Goal: Task Accomplishment & Management: Use online tool/utility

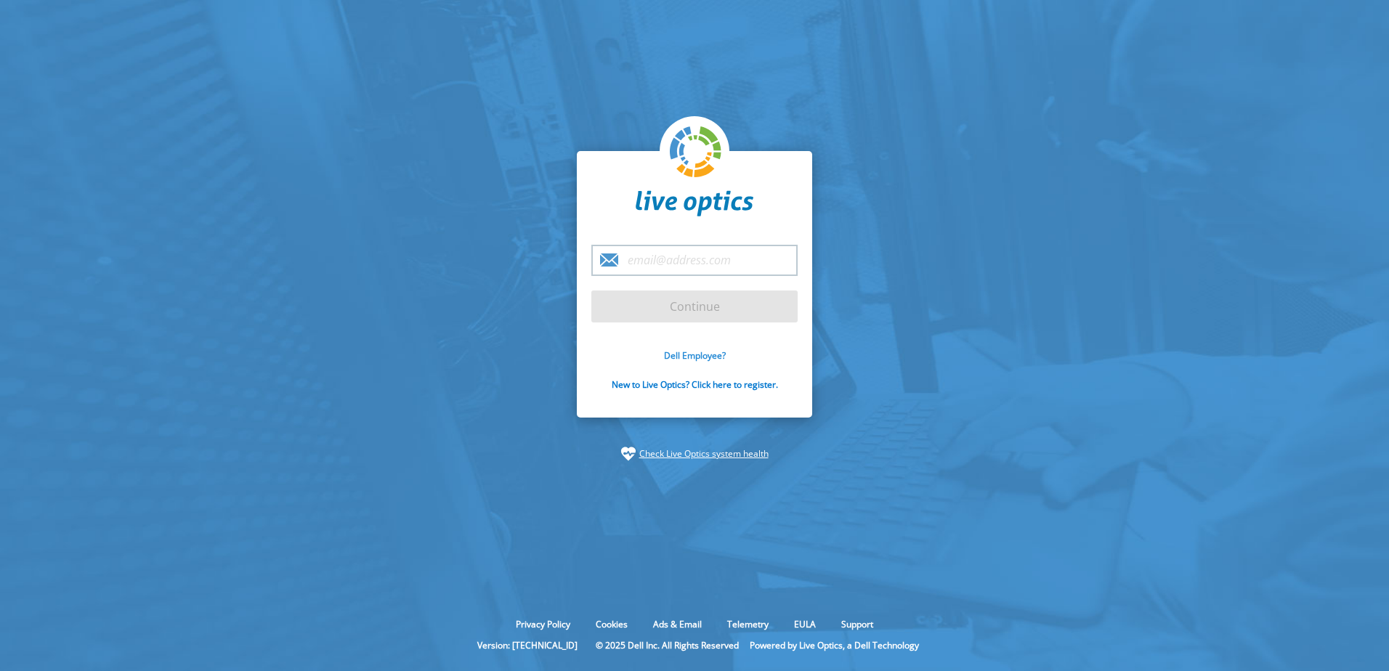
click at [717, 357] on link "Dell Employee?" at bounding box center [695, 356] width 62 height 12
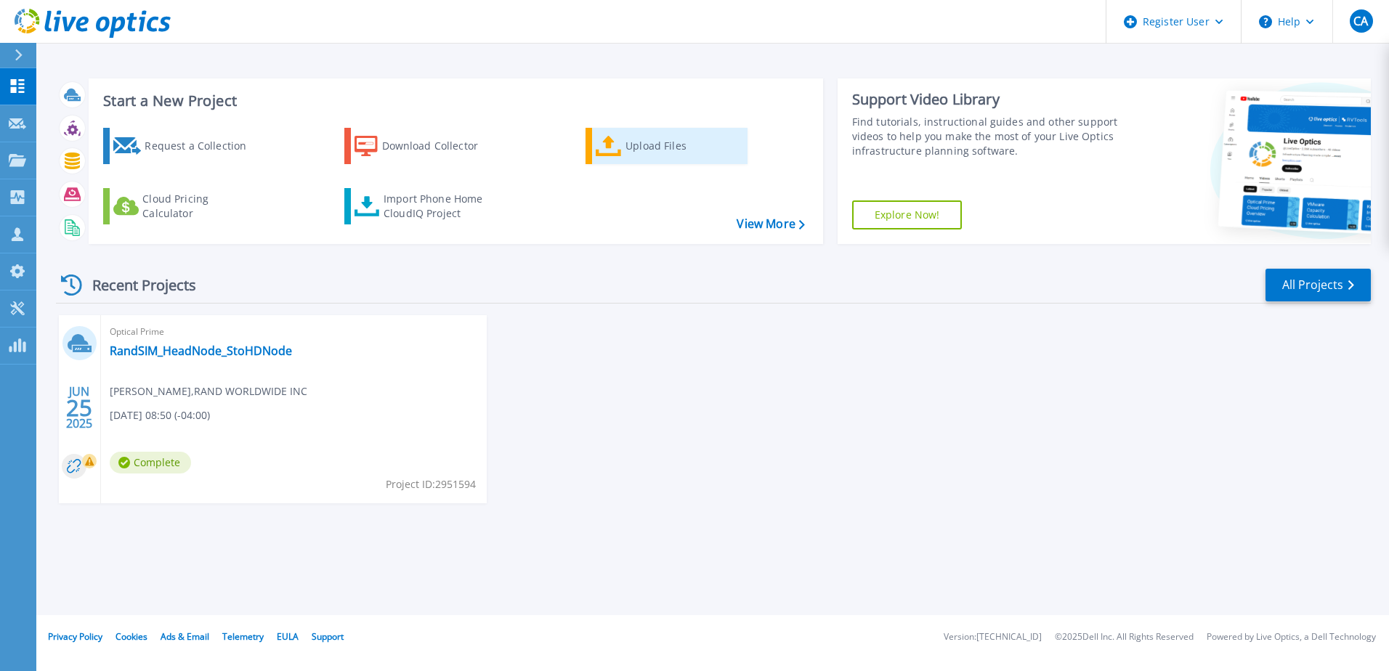
click at [679, 157] on div "Upload Files" at bounding box center [684, 146] width 116 height 29
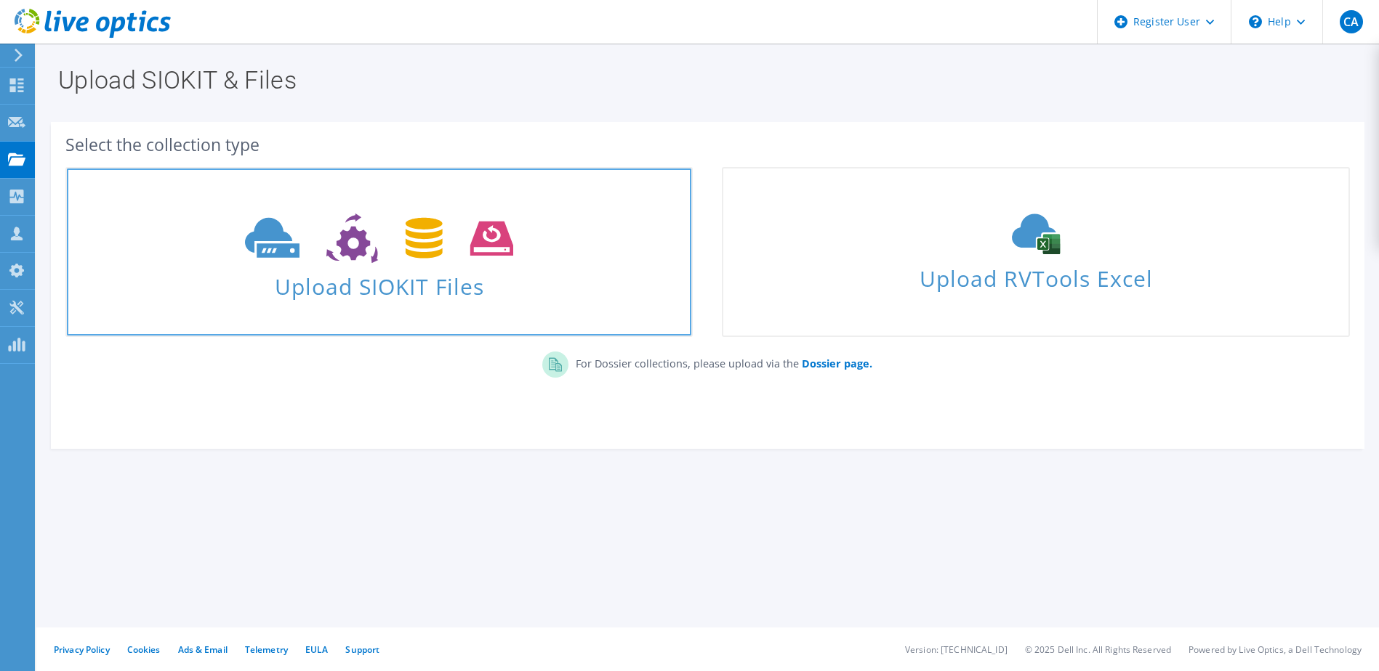
click at [370, 291] on span "Upload SIOKIT Files" at bounding box center [379, 282] width 624 height 31
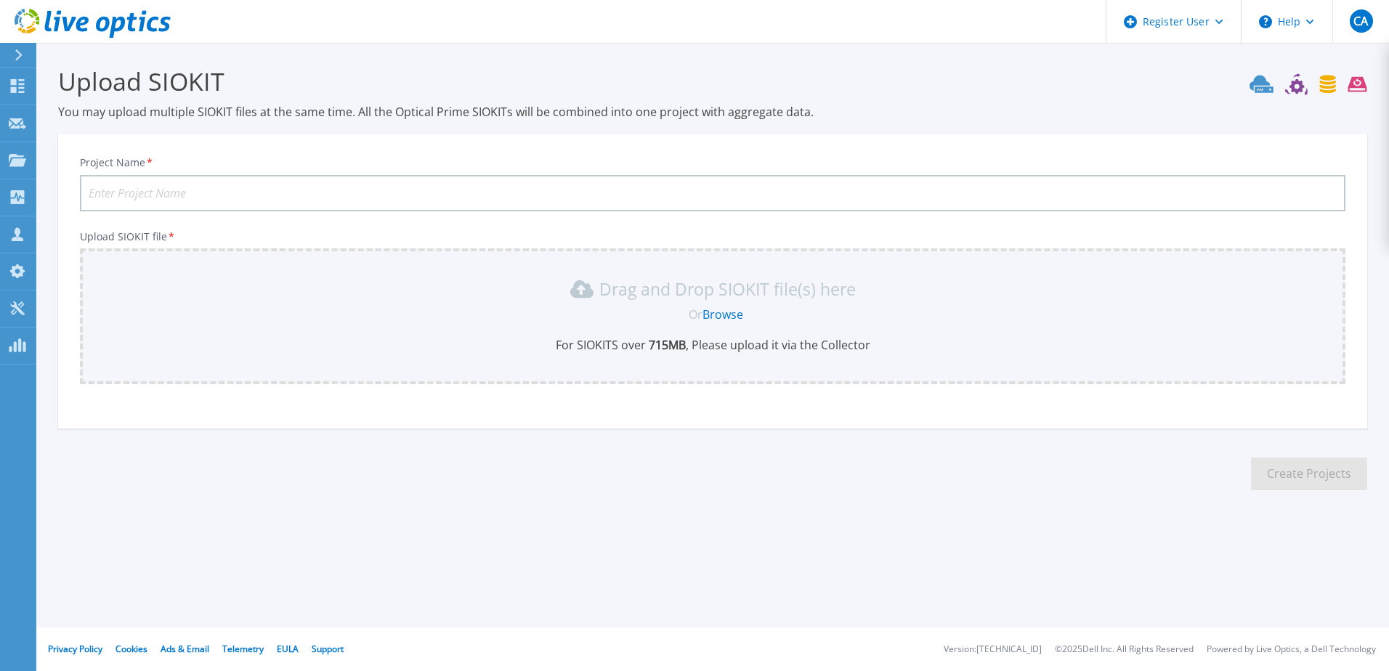
click at [302, 183] on input "Project Name *" at bounding box center [713, 193] width 1266 height 36
type input "B"
type input "R"
type input "B"
type input "Brooklyn Navy Yard Development Corp"
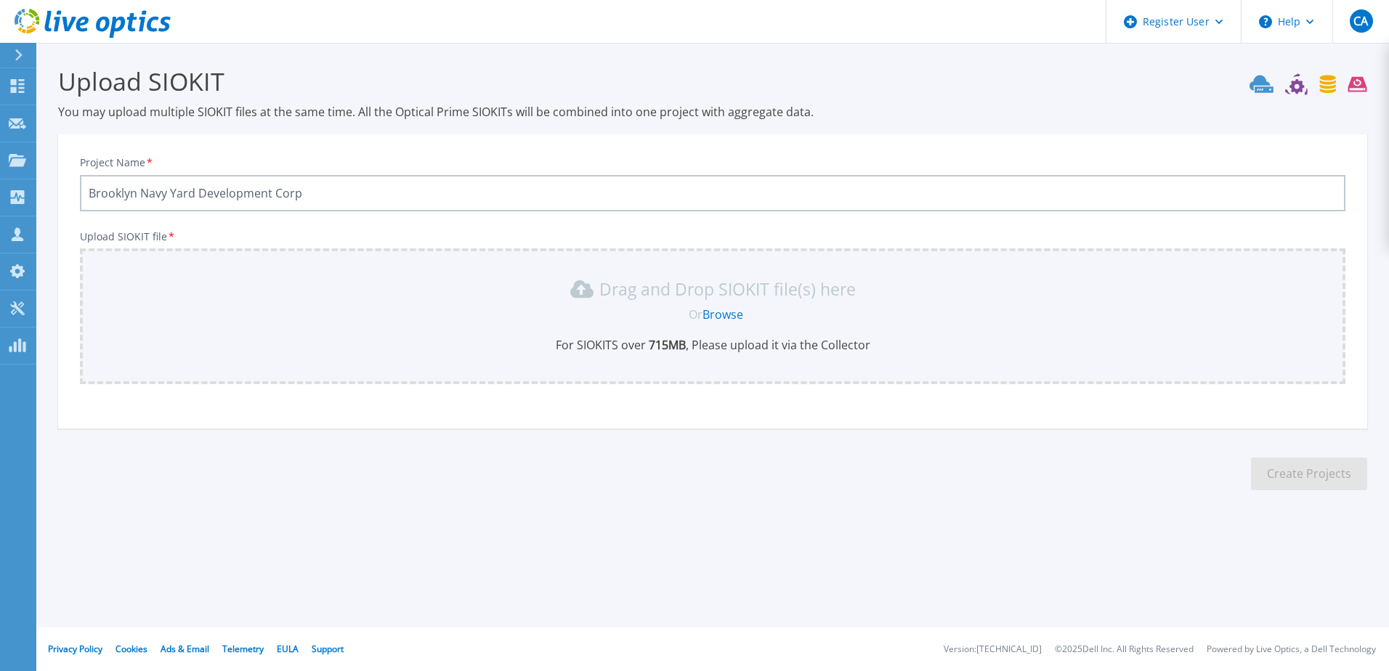
click at [727, 315] on link "Browse" at bounding box center [723, 315] width 41 height 16
click at [735, 314] on link "Browse" at bounding box center [723, 315] width 41 height 16
click at [100, 27] on icon at bounding box center [93, 24] width 156 height 30
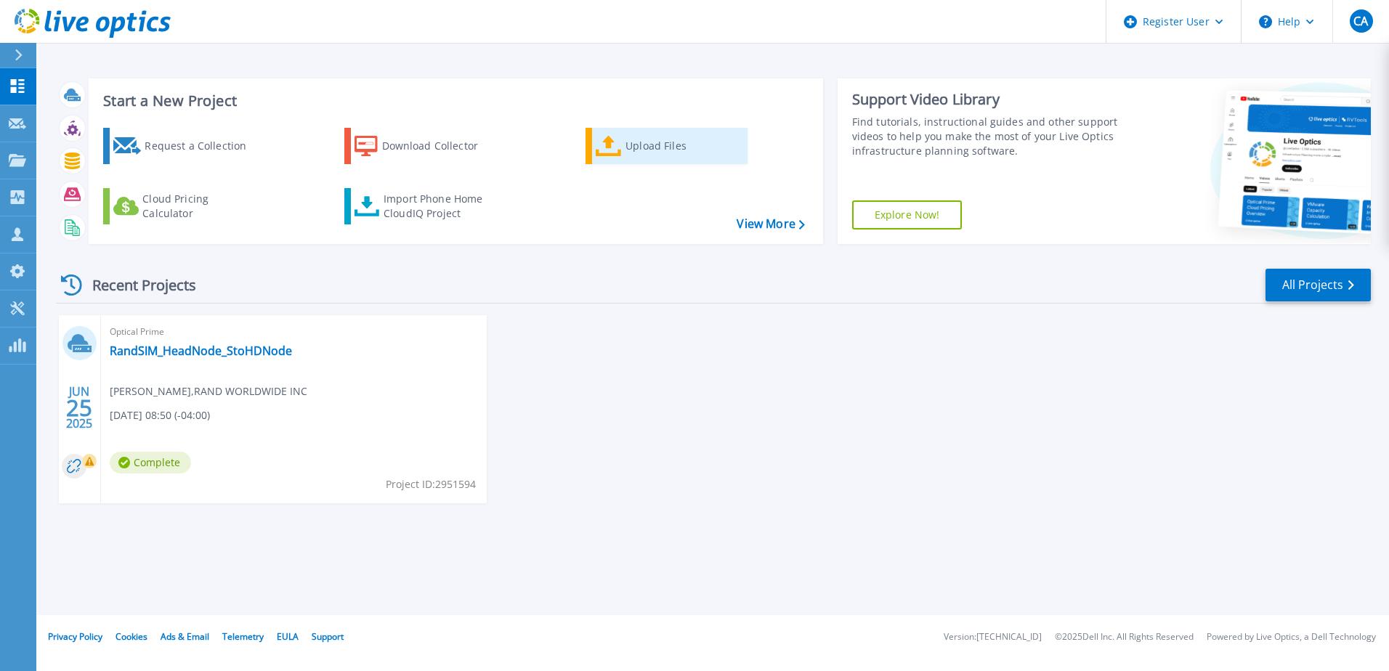
click at [623, 151] on link "Upload Files" at bounding box center [667, 146] width 162 height 36
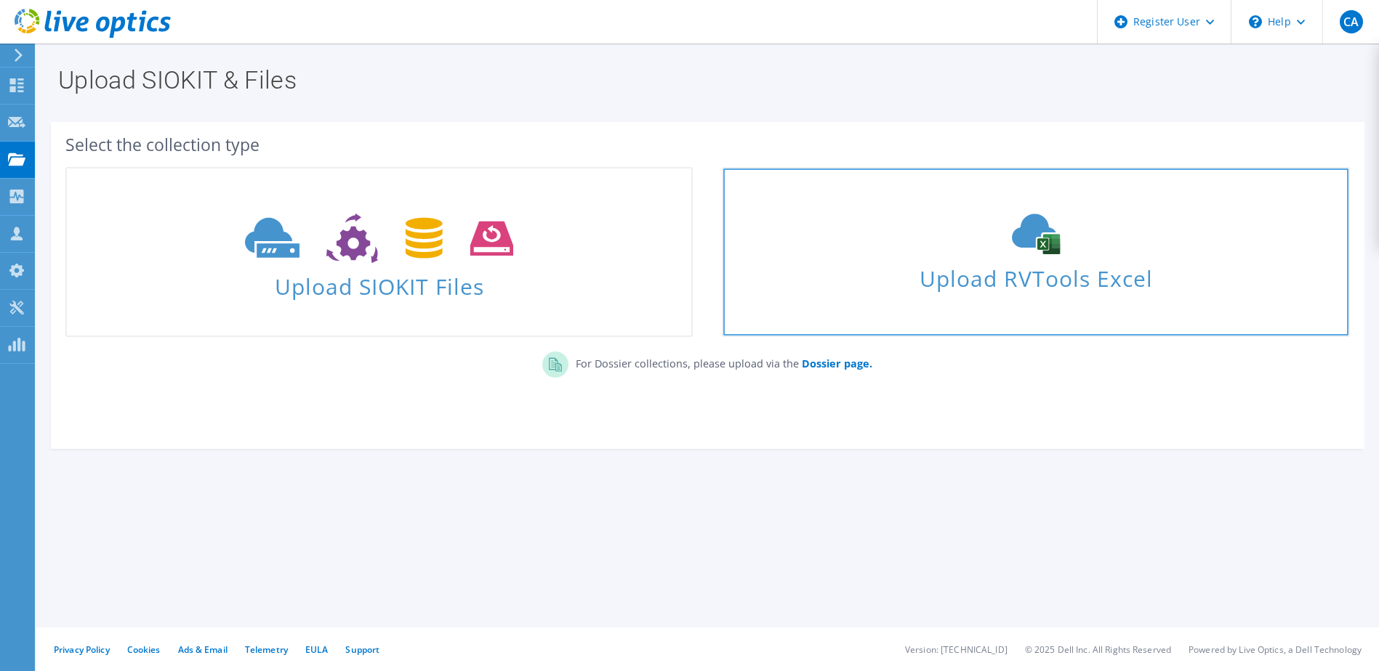
click at [1030, 262] on span "Upload RVTools Excel" at bounding box center [1035, 274] width 624 height 31
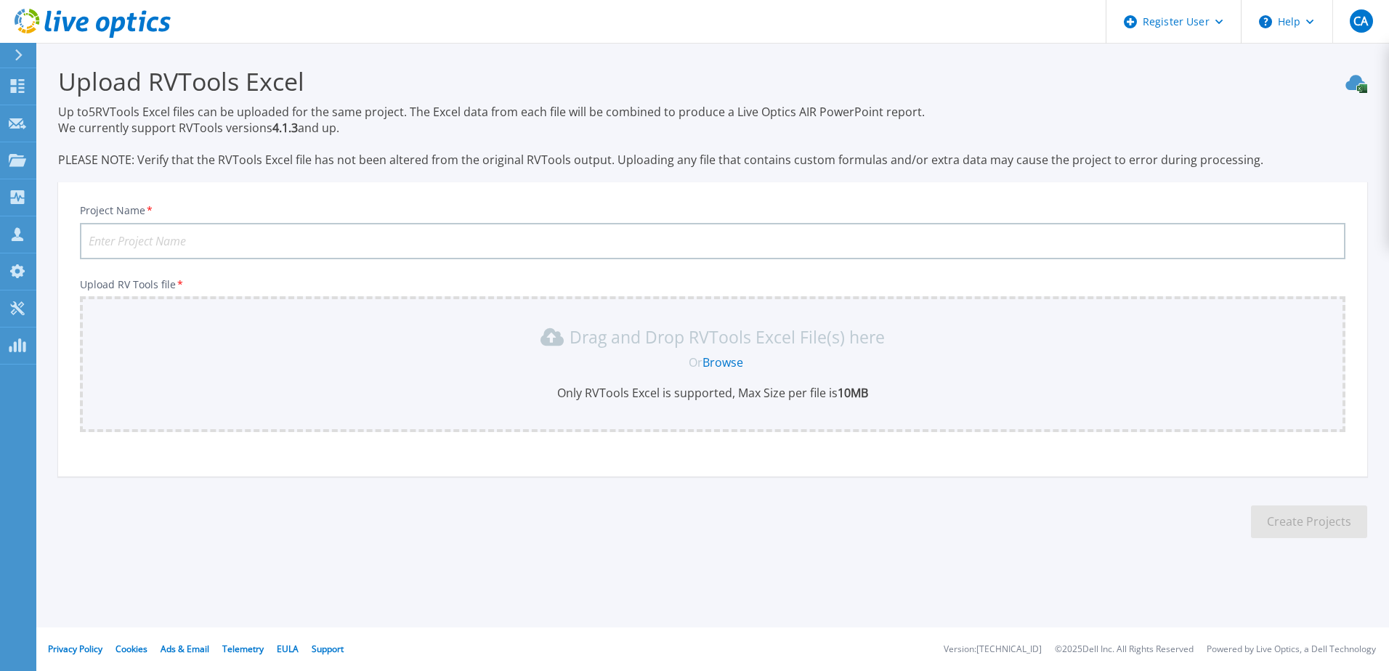
click at [740, 363] on link "Browse" at bounding box center [723, 363] width 41 height 16
click at [411, 227] on input "Project Name *" at bounding box center [713, 241] width 1266 height 36
click at [751, 336] on p "Drag and Drop RVTools Excel File(s) here" at bounding box center [727, 337] width 315 height 15
click at [722, 362] on link "Browse" at bounding box center [723, 363] width 41 height 16
drag, startPoint x: 369, startPoint y: 224, endPoint x: 368, endPoint y: 231, distance: 7.4
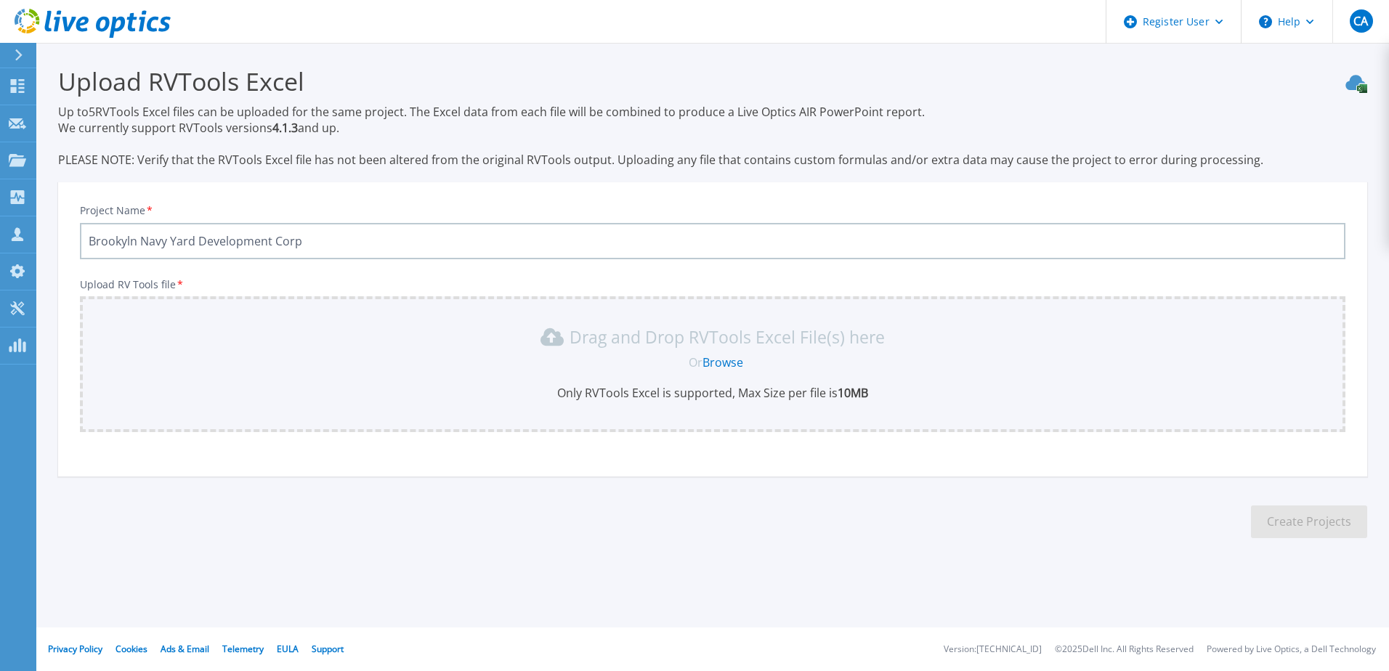
click at [368, 227] on input "Brookyln Navy Yard Development Corp" at bounding box center [713, 241] width 1266 height 36
click at [403, 310] on div "Drag and Drop RVTools Excel File(s) here Or Browse Only RVTools Excel is suppor…" at bounding box center [713, 365] width 1266 height 136
click at [730, 361] on link "Browse" at bounding box center [723, 363] width 41 height 16
click at [735, 364] on link "Browse" at bounding box center [723, 363] width 41 height 16
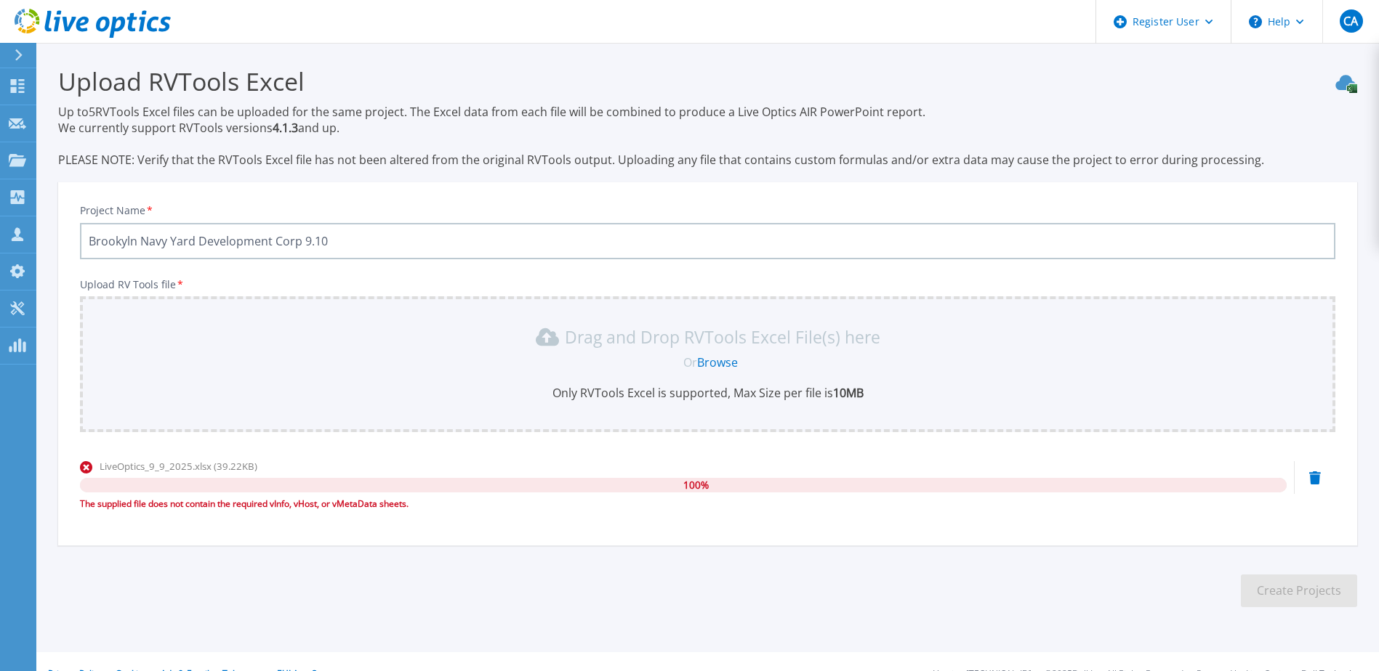
click at [347, 246] on input "Brookyln Navy Yard Development Corp 9.10" at bounding box center [707, 241] width 1255 height 36
type input "Brookyln Navy Yard Development Corp 9.10 Vmware"
click at [1318, 479] on icon at bounding box center [1315, 478] width 12 height 13
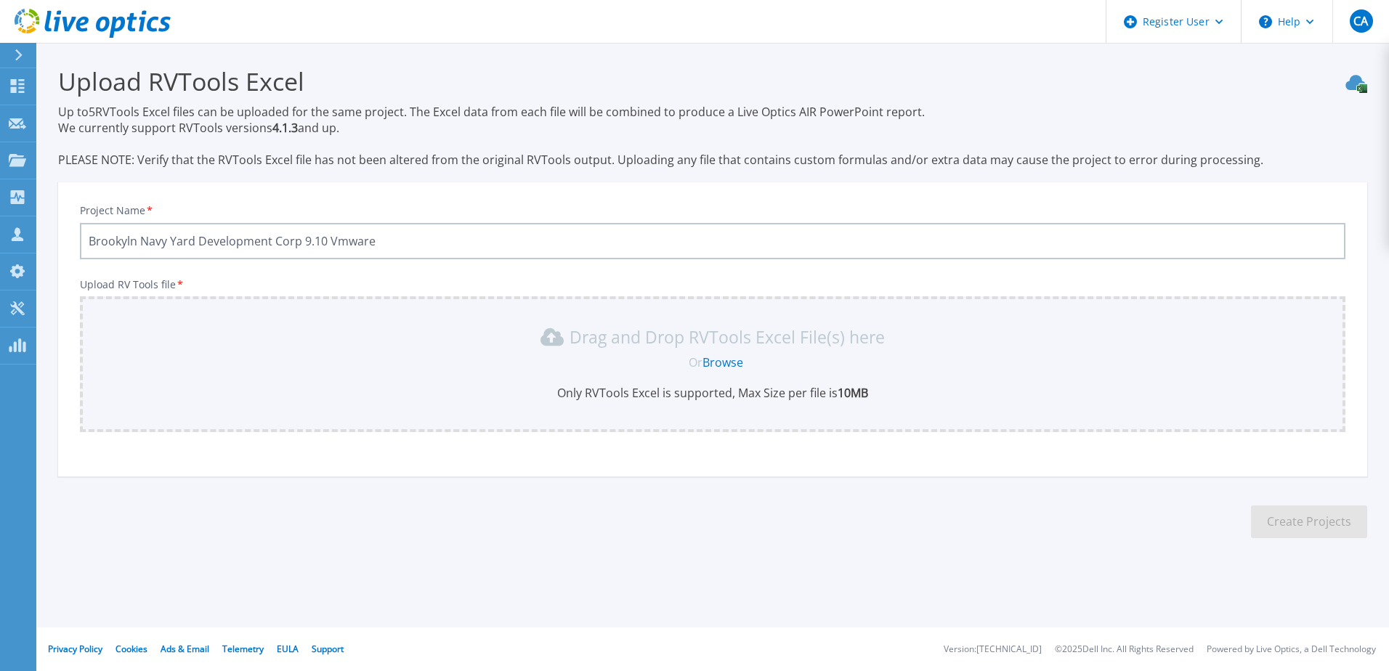
click at [738, 366] on link "Browse" at bounding box center [723, 363] width 41 height 16
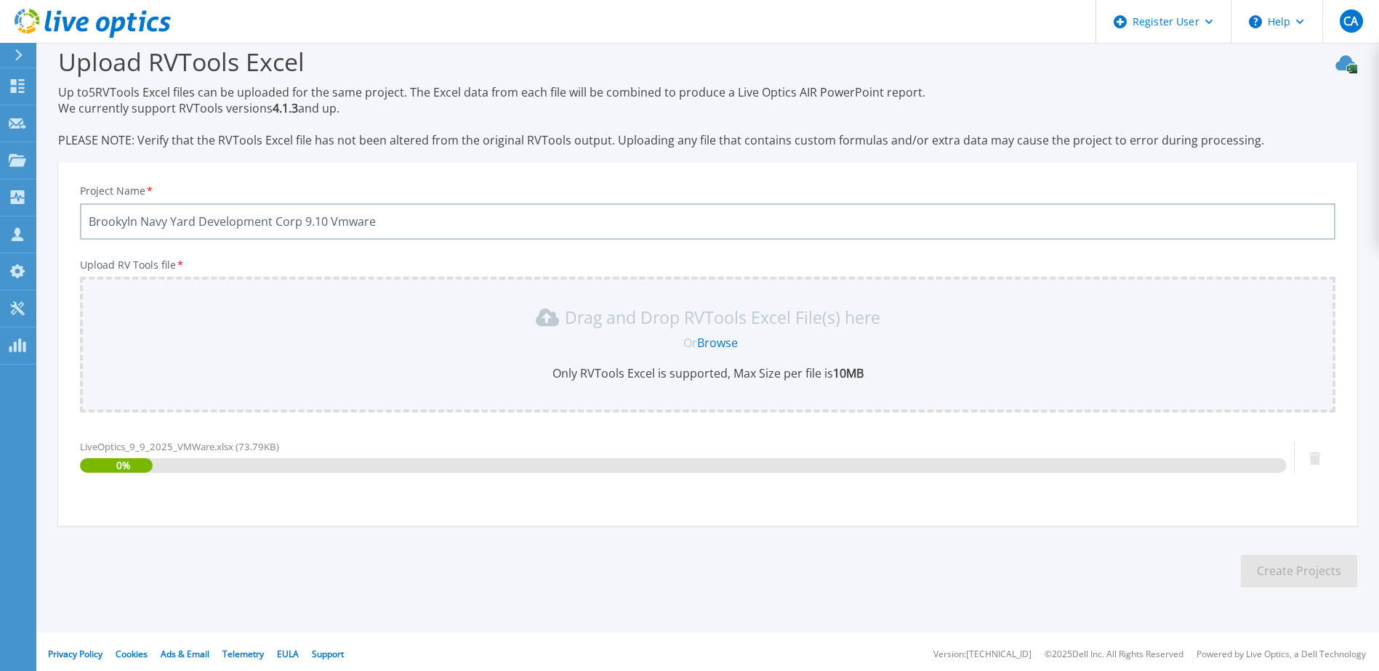
scroll to position [25, 0]
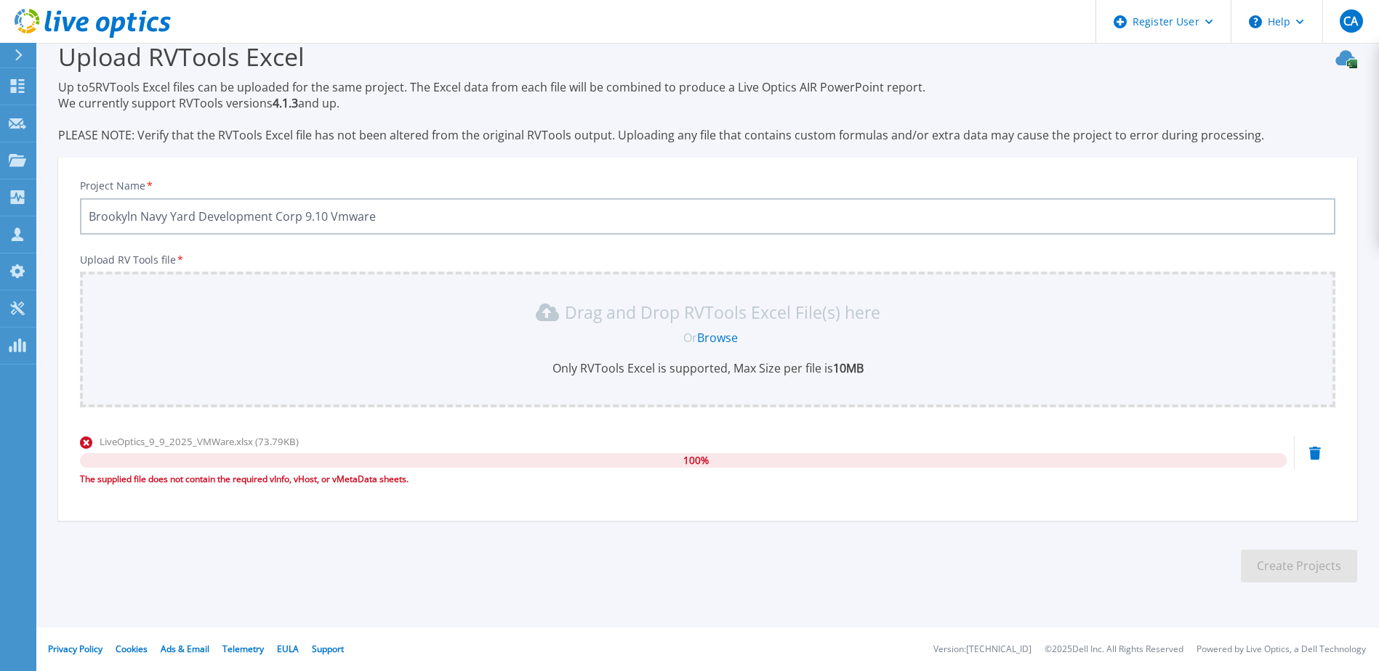
drag, startPoint x: 1315, startPoint y: 454, endPoint x: 1272, endPoint y: 444, distance: 44.1
click at [1315, 454] on icon at bounding box center [1315, 453] width 12 height 13
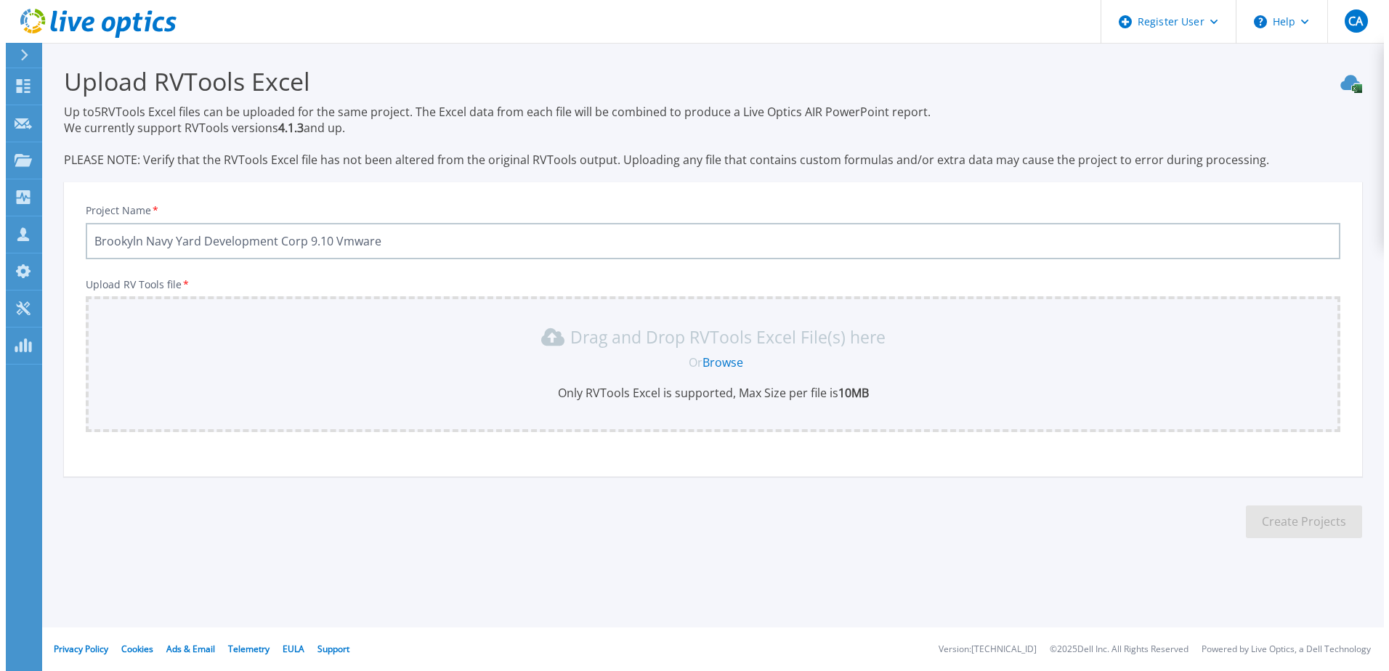
scroll to position [0, 0]
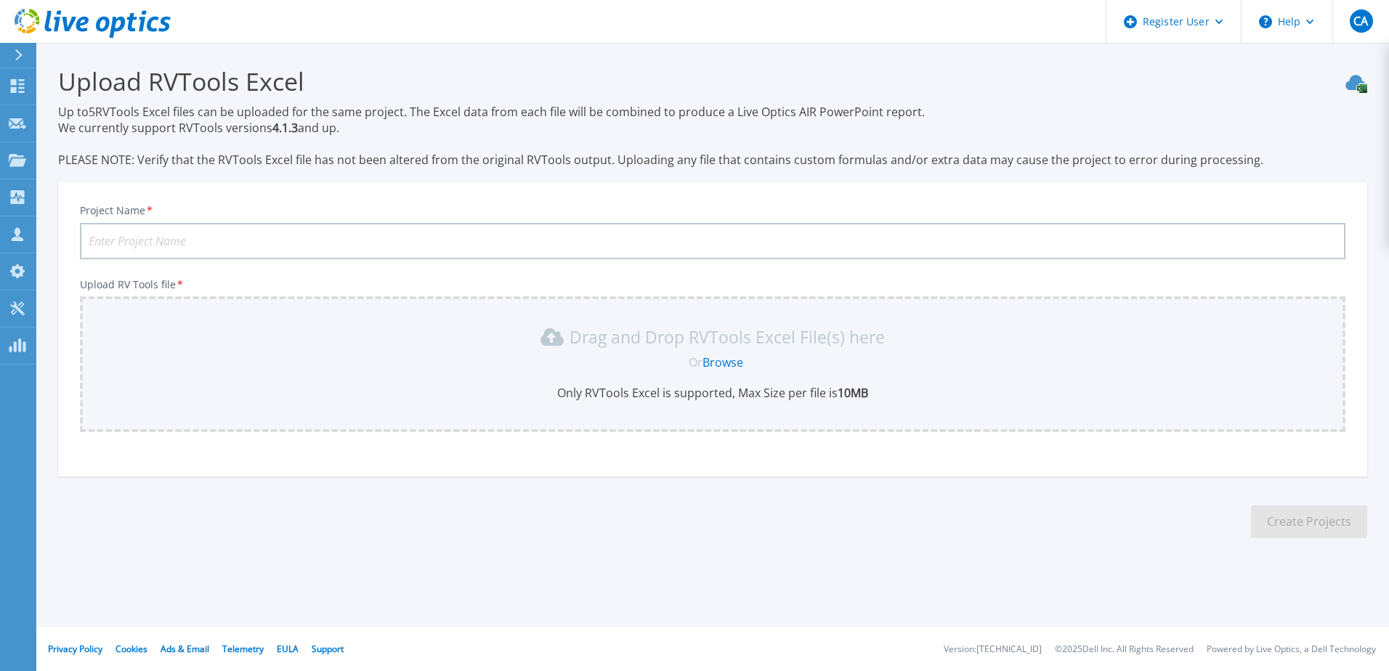
click at [1173, 89] on h3 "Upload RVTools Excel" at bounding box center [713, 81] width 1310 height 33
click at [56, 23] on icon at bounding box center [57, 21] width 7 height 21
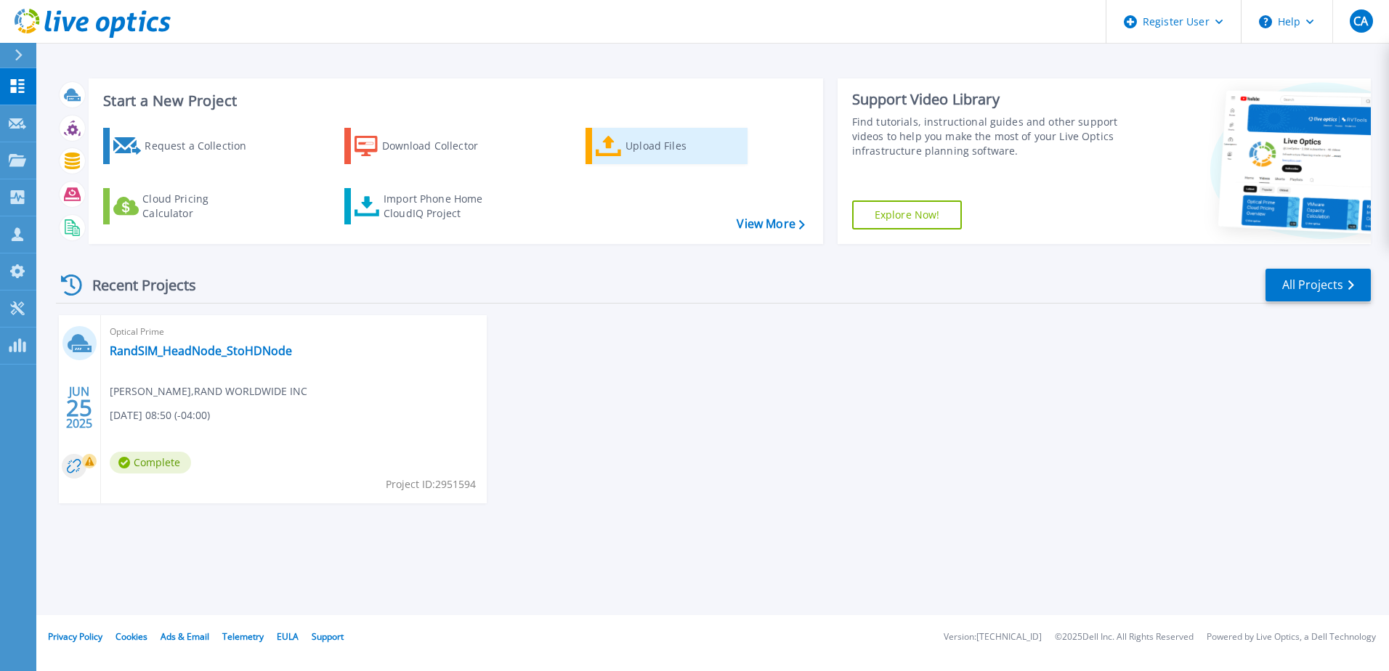
click at [634, 145] on div "Upload Files" at bounding box center [684, 146] width 116 height 29
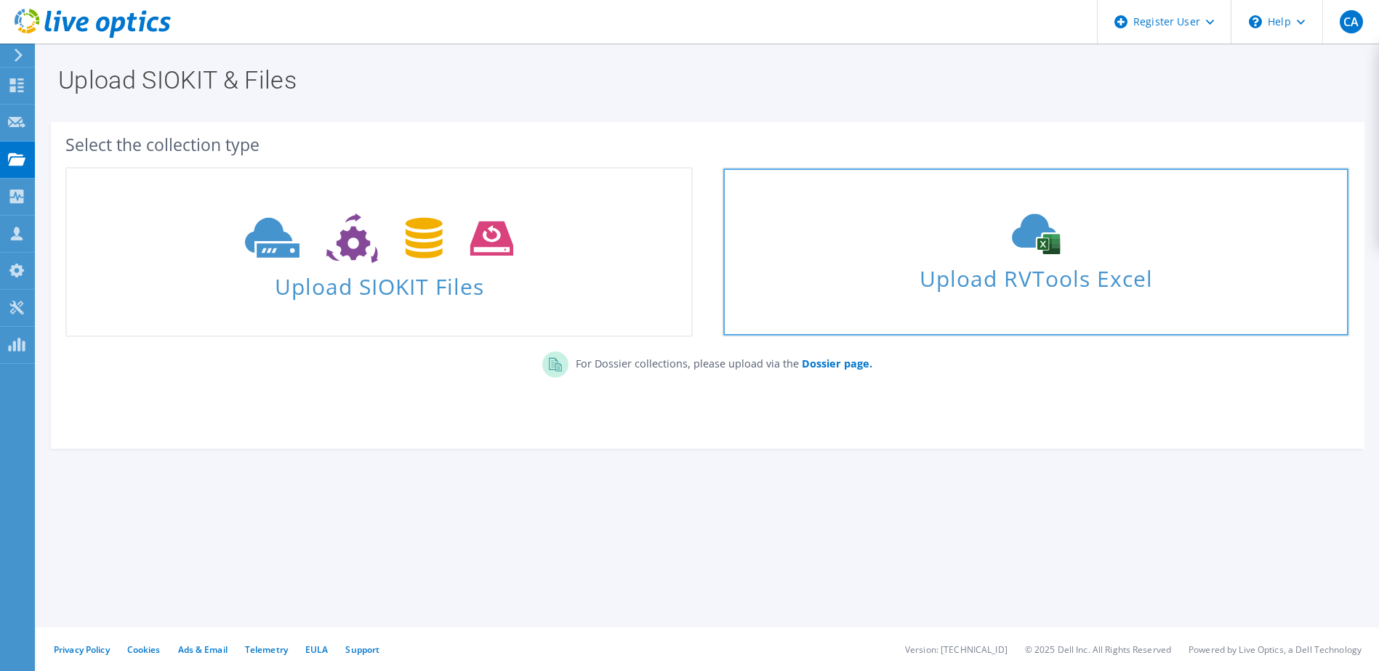
click at [940, 289] on span "Upload RVTools Excel" at bounding box center [1035, 274] width 624 height 31
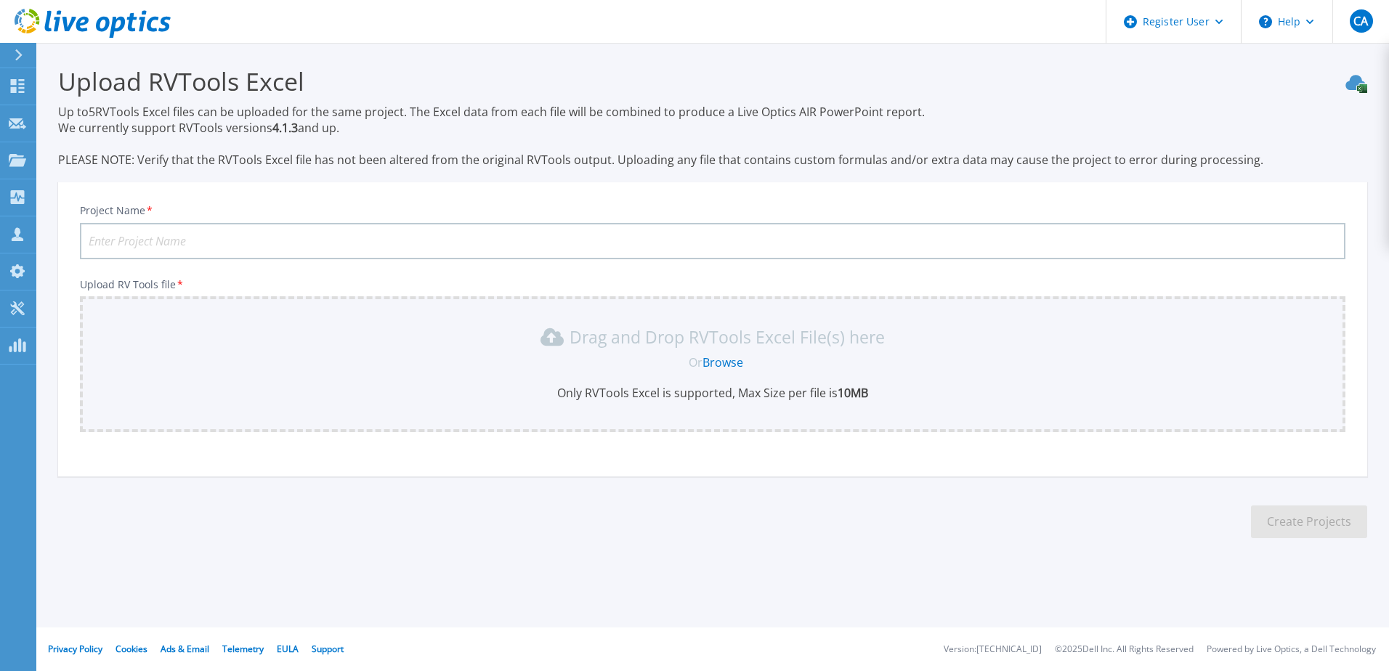
click at [161, 241] on input "Project Name *" at bounding box center [713, 241] width 1266 height 36
click at [419, 232] on input "BNYDC" at bounding box center [713, 241] width 1266 height 36
type input "BNYDC 9.10"
click at [742, 362] on link "Browse" at bounding box center [723, 363] width 41 height 16
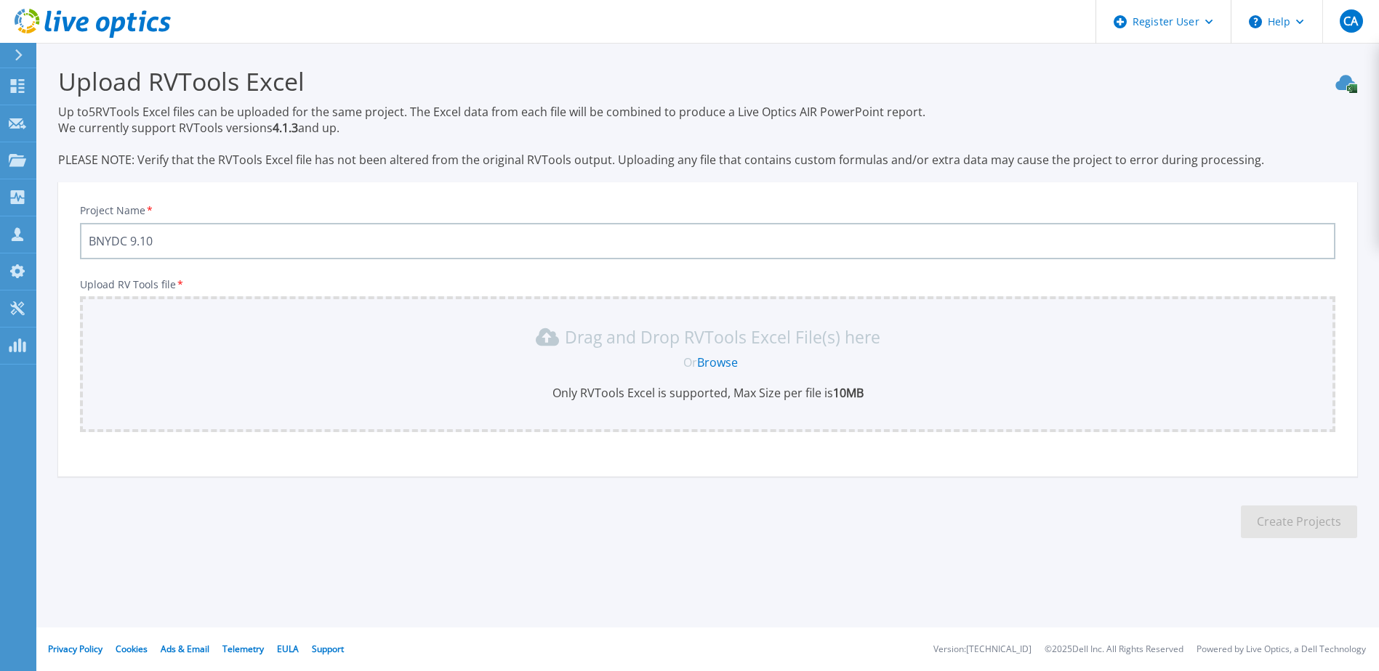
scroll to position [25, 0]
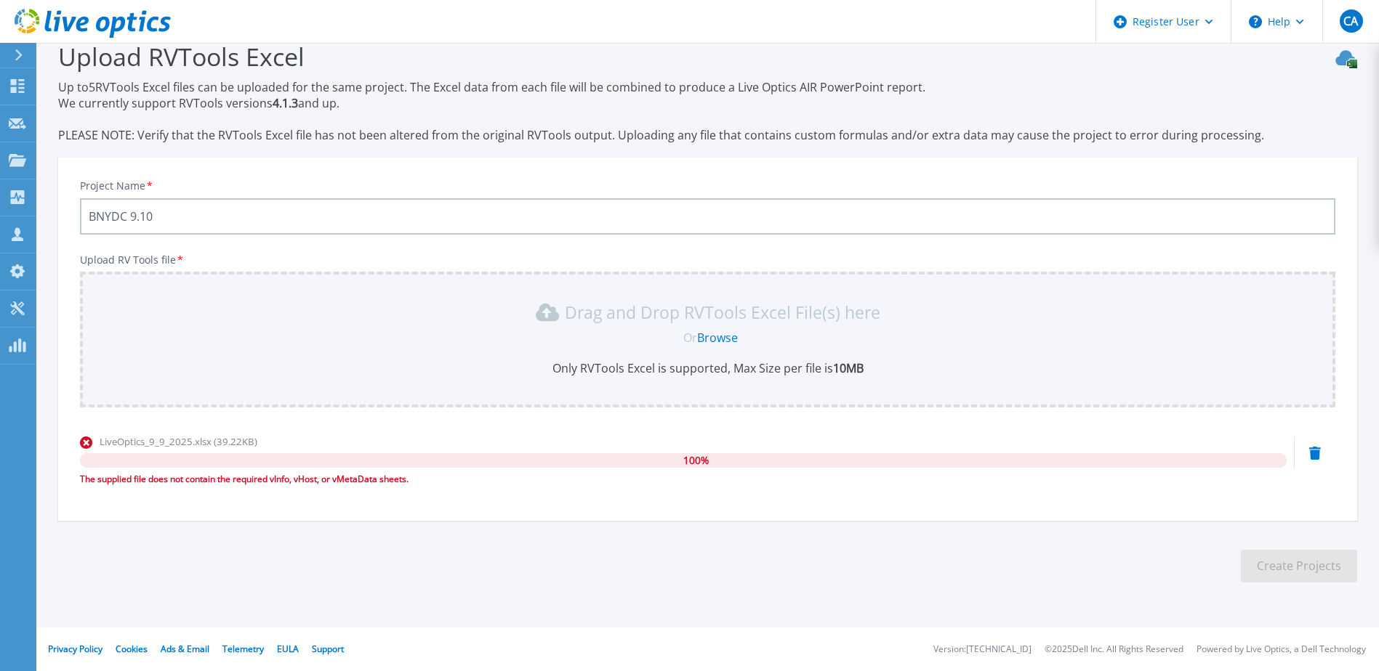
click at [1318, 451] on icon at bounding box center [1315, 453] width 12 height 13
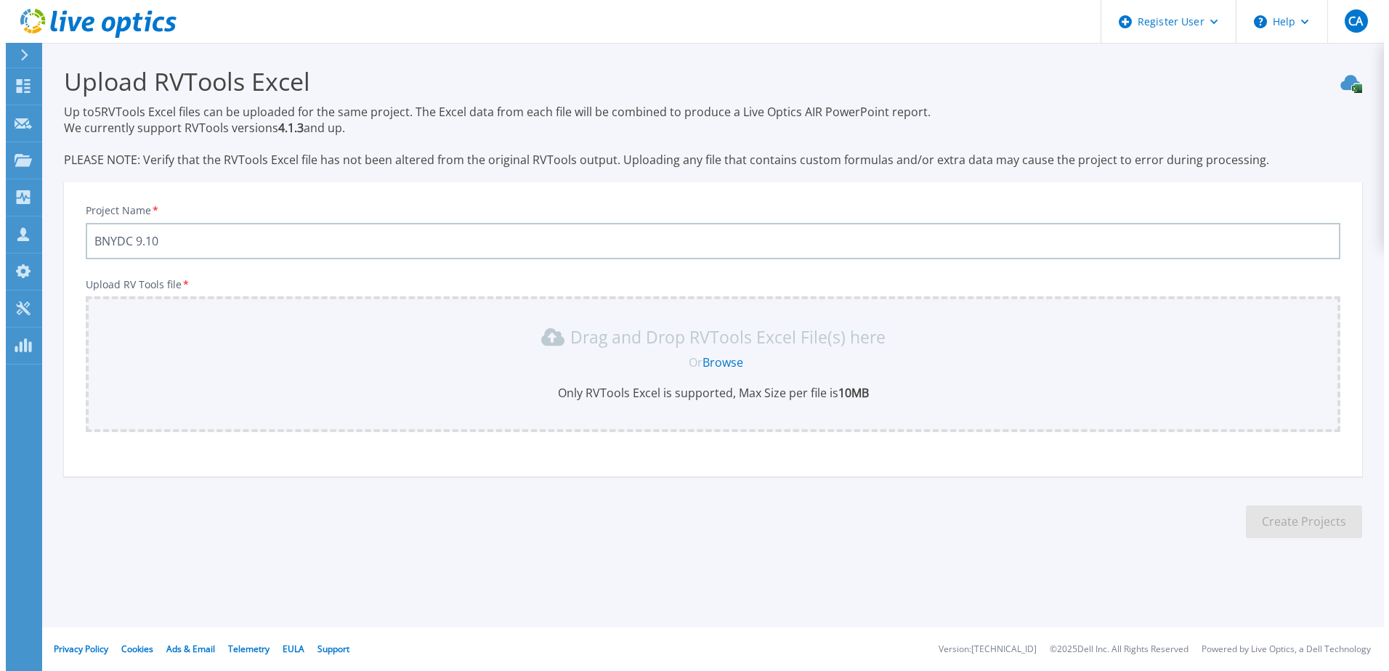
scroll to position [0, 0]
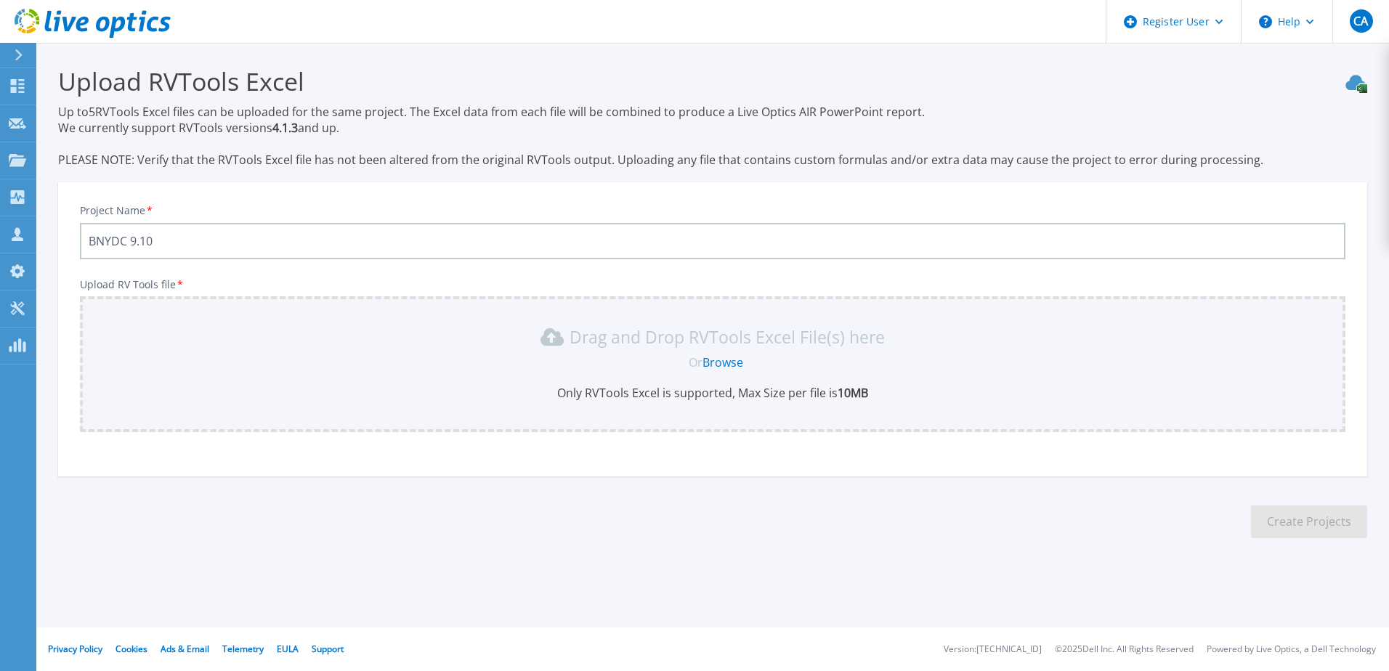
click at [12, 44] on button at bounding box center [18, 55] width 36 height 25
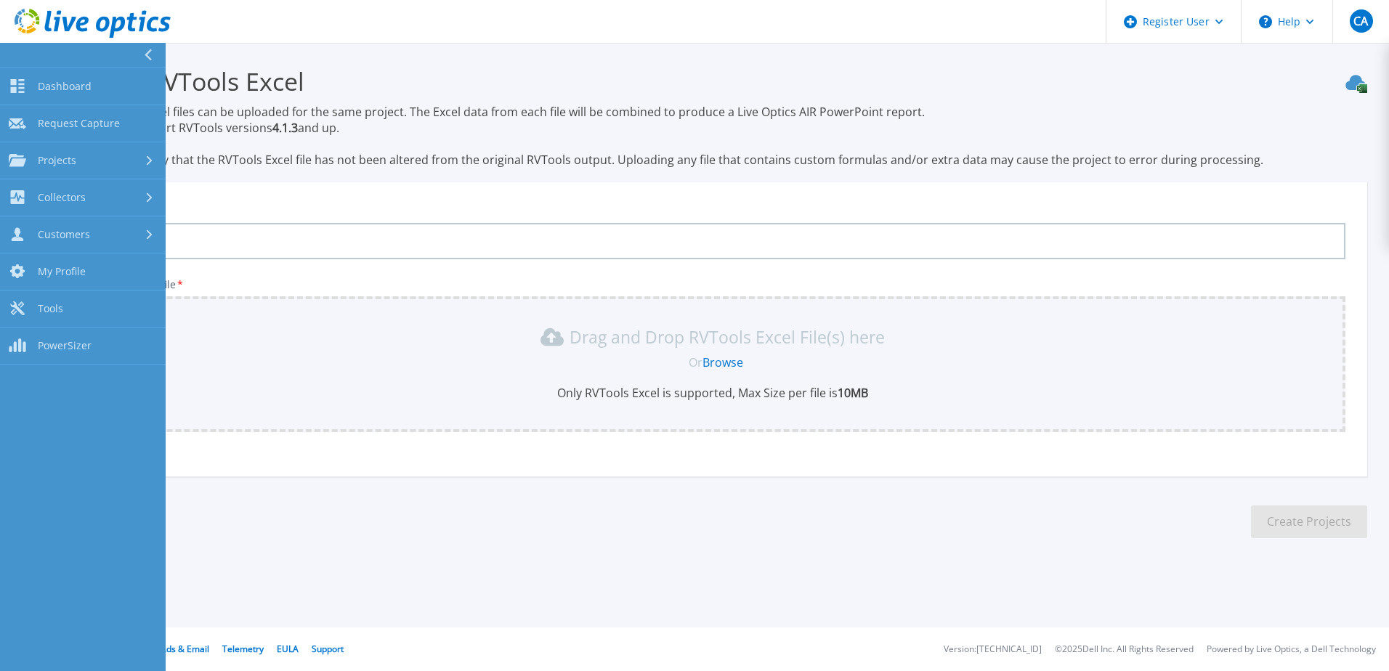
click at [81, 30] on icon at bounding box center [82, 24] width 12 height 15
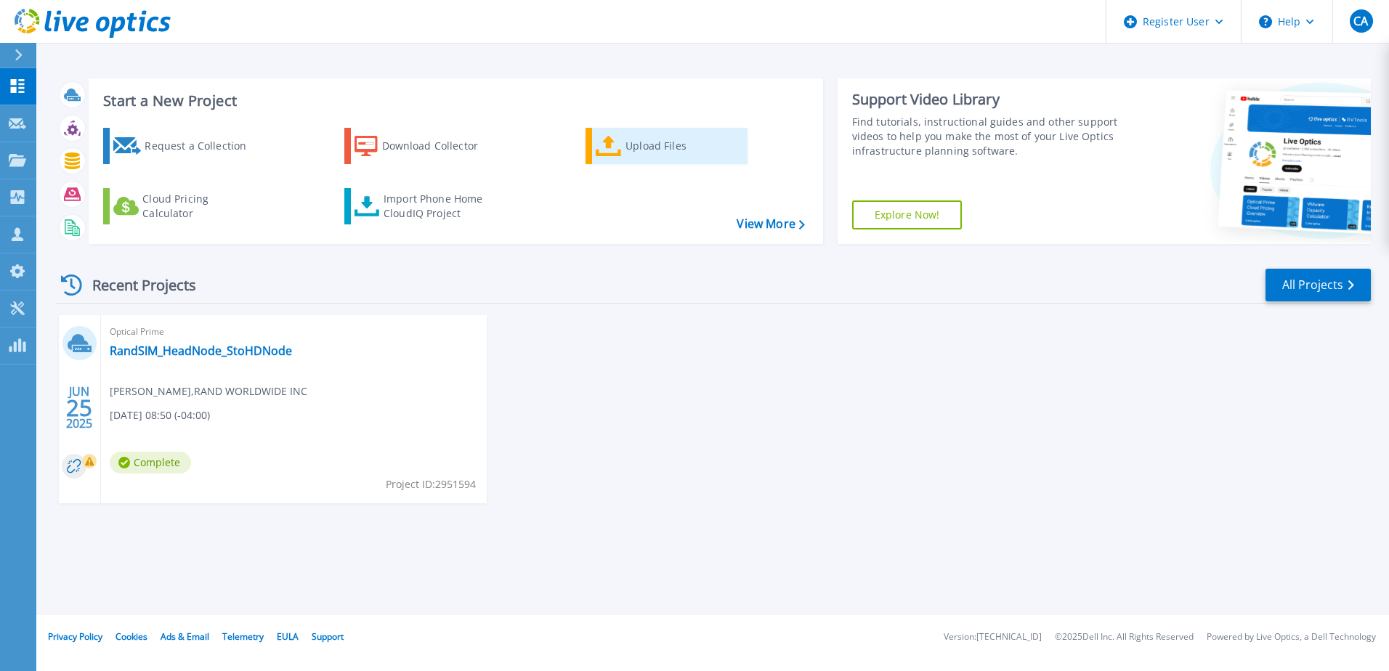
click at [634, 140] on div "Upload Files" at bounding box center [684, 146] width 116 height 29
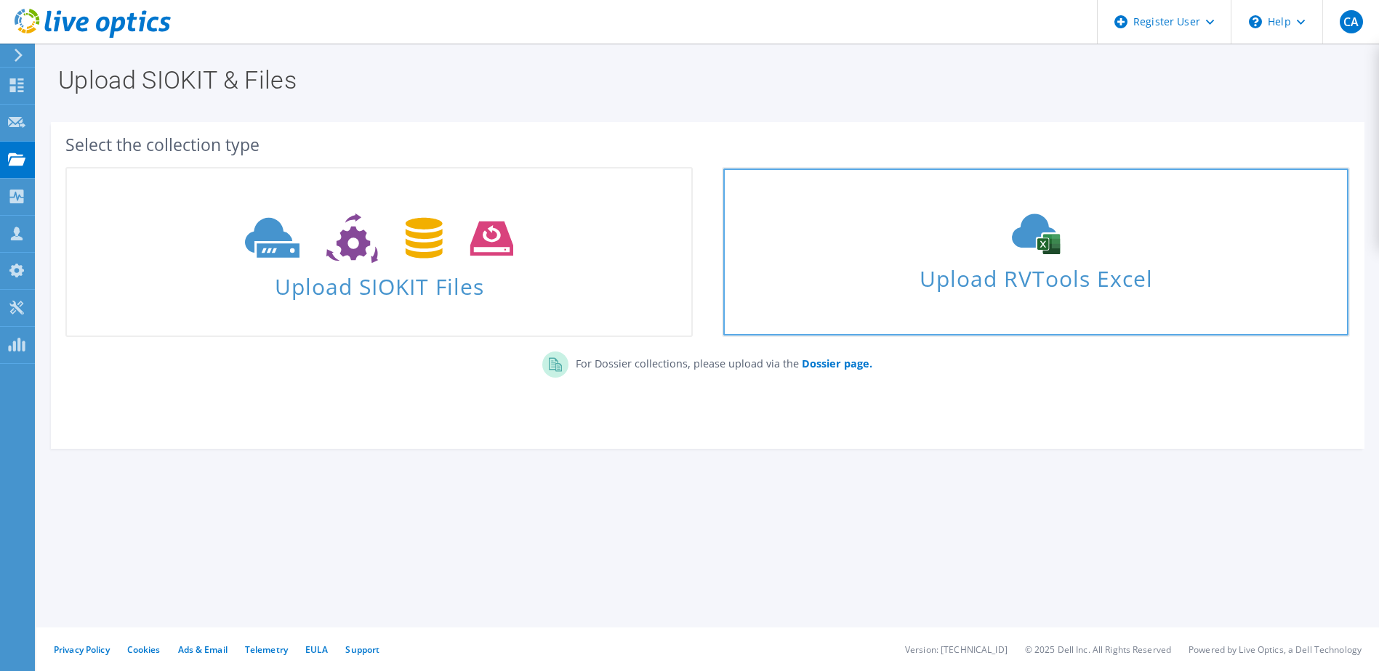
click at [1059, 272] on span "Upload RVTools Excel" at bounding box center [1035, 274] width 624 height 31
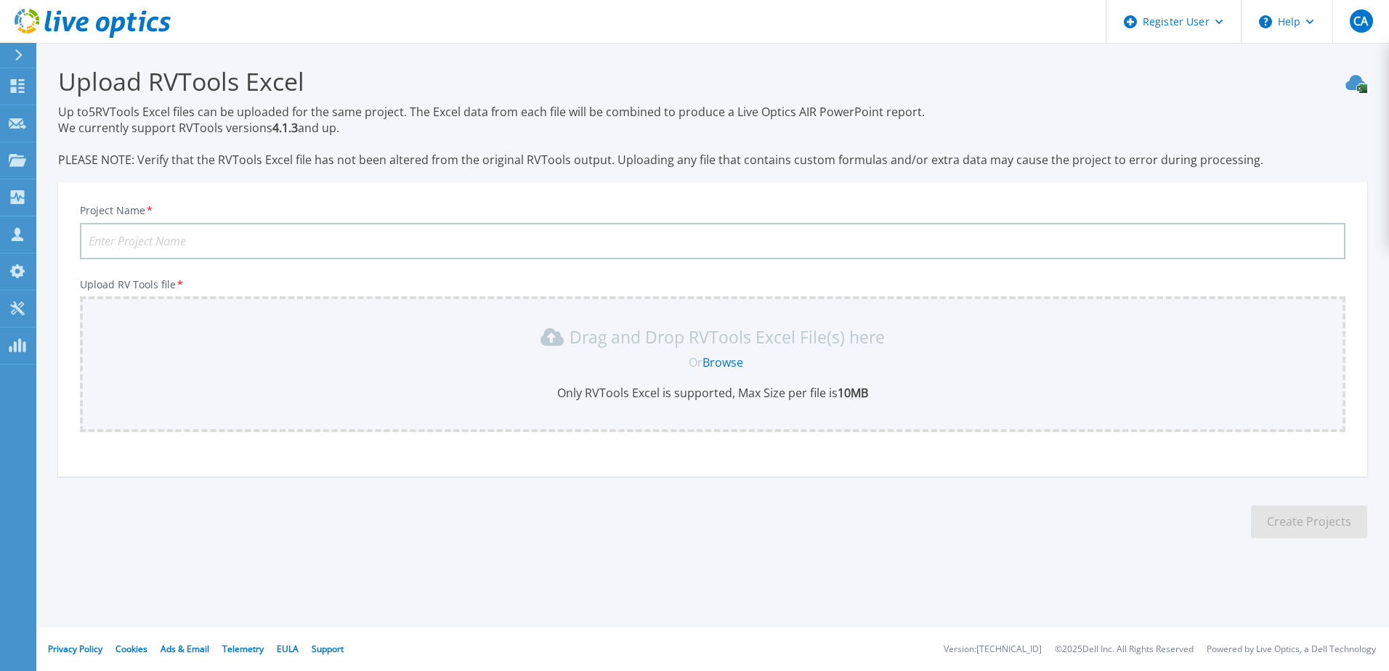
click at [353, 239] on input "Project Name *" at bounding box center [713, 241] width 1266 height 36
type input "BNYDC 9.10"
click at [728, 358] on link "Browse" at bounding box center [723, 363] width 41 height 16
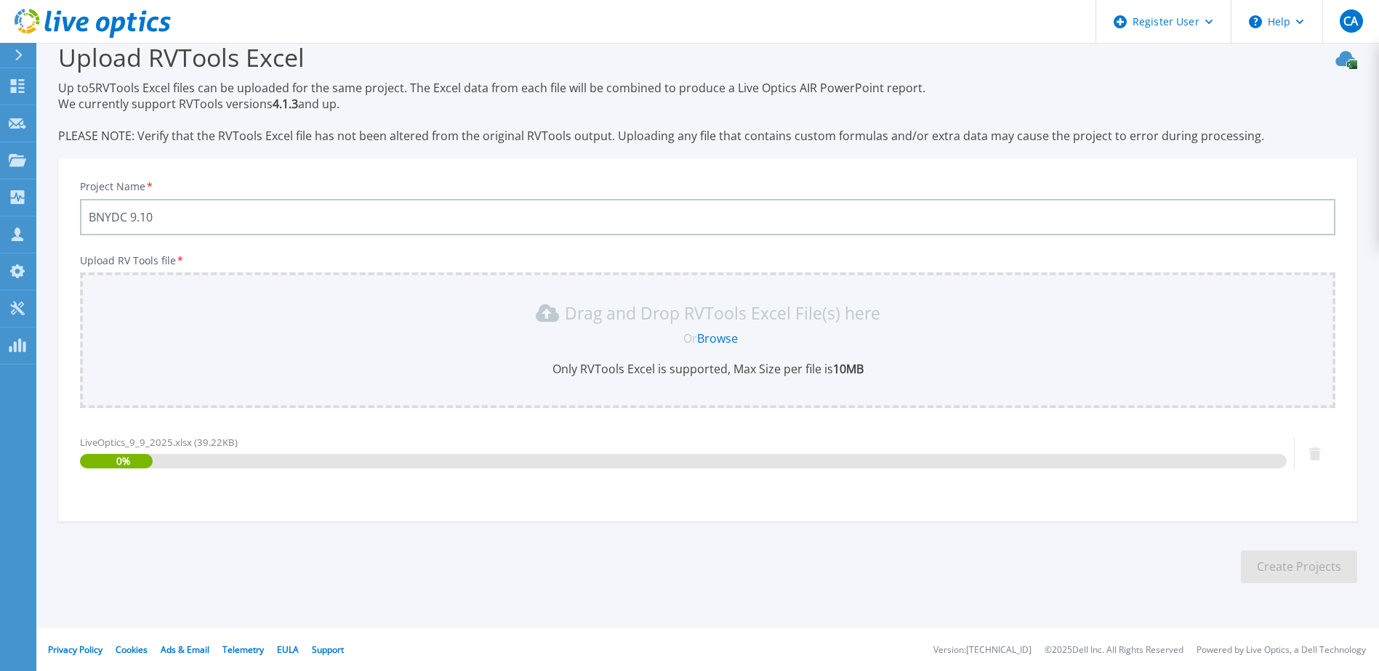
scroll to position [25, 0]
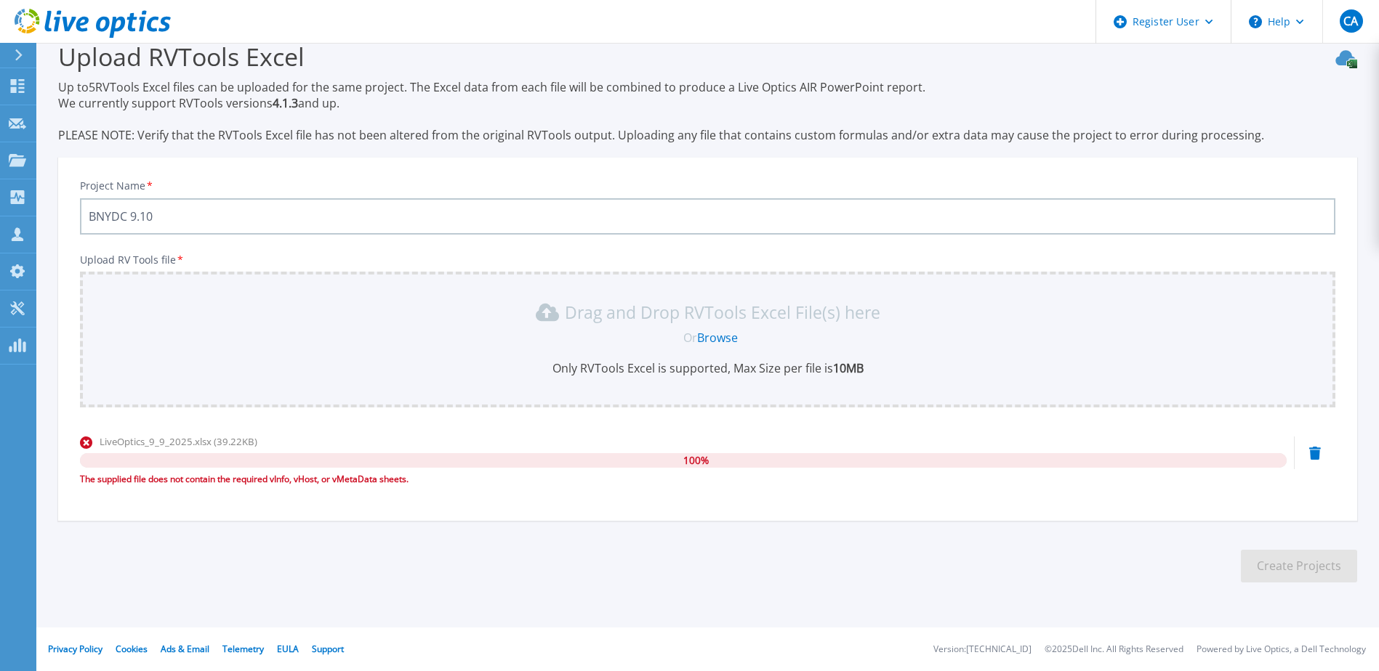
click at [718, 342] on link "Browse" at bounding box center [717, 338] width 41 height 16
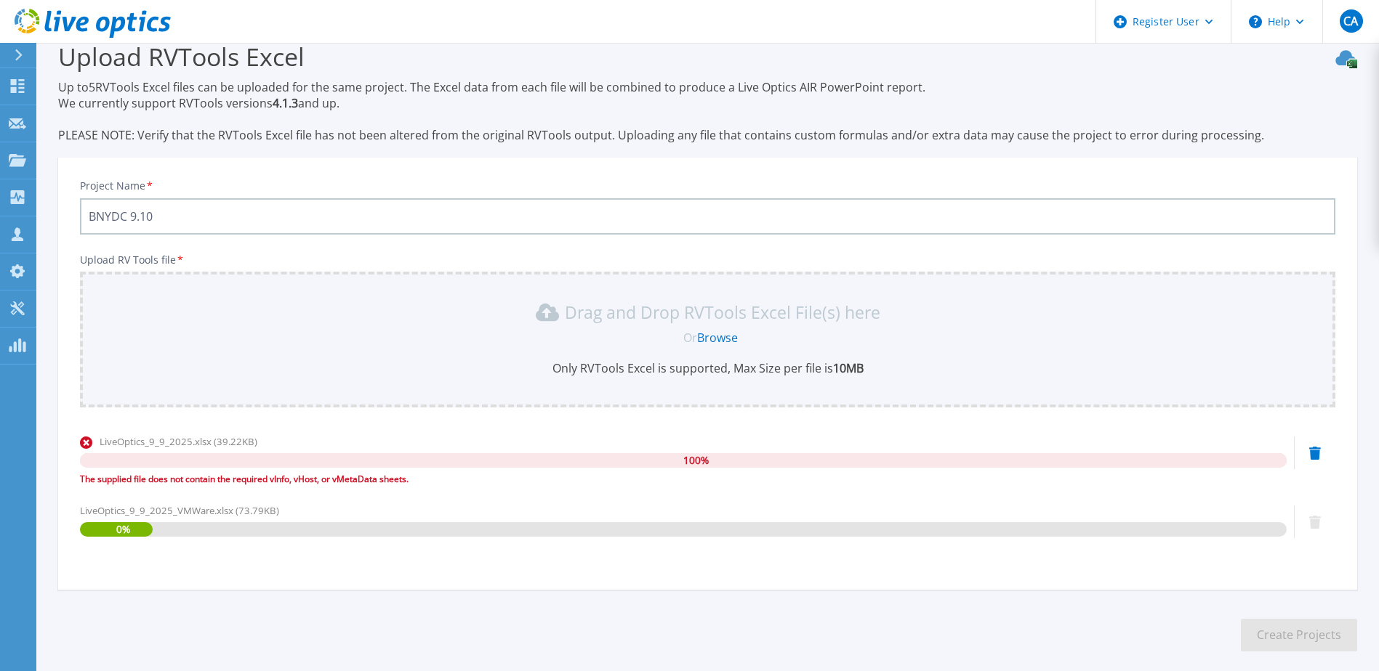
scroll to position [94, 0]
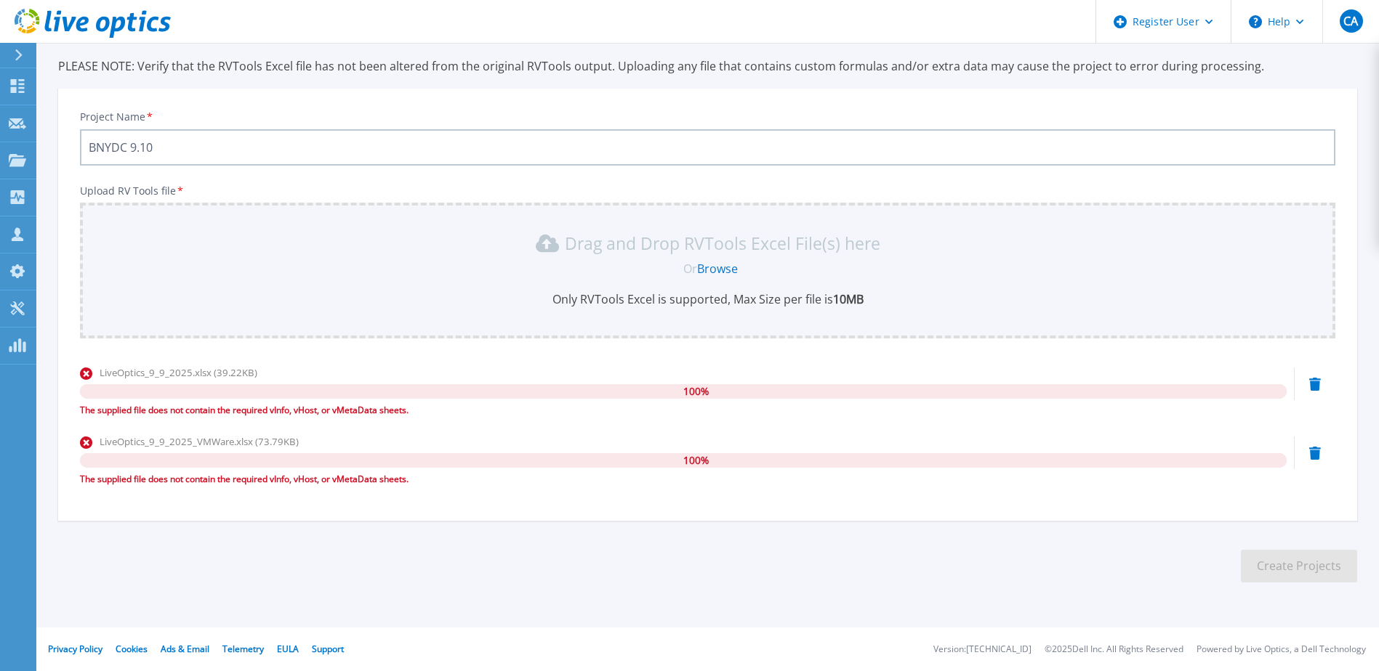
click at [1315, 383] on icon at bounding box center [1315, 384] width 12 height 13
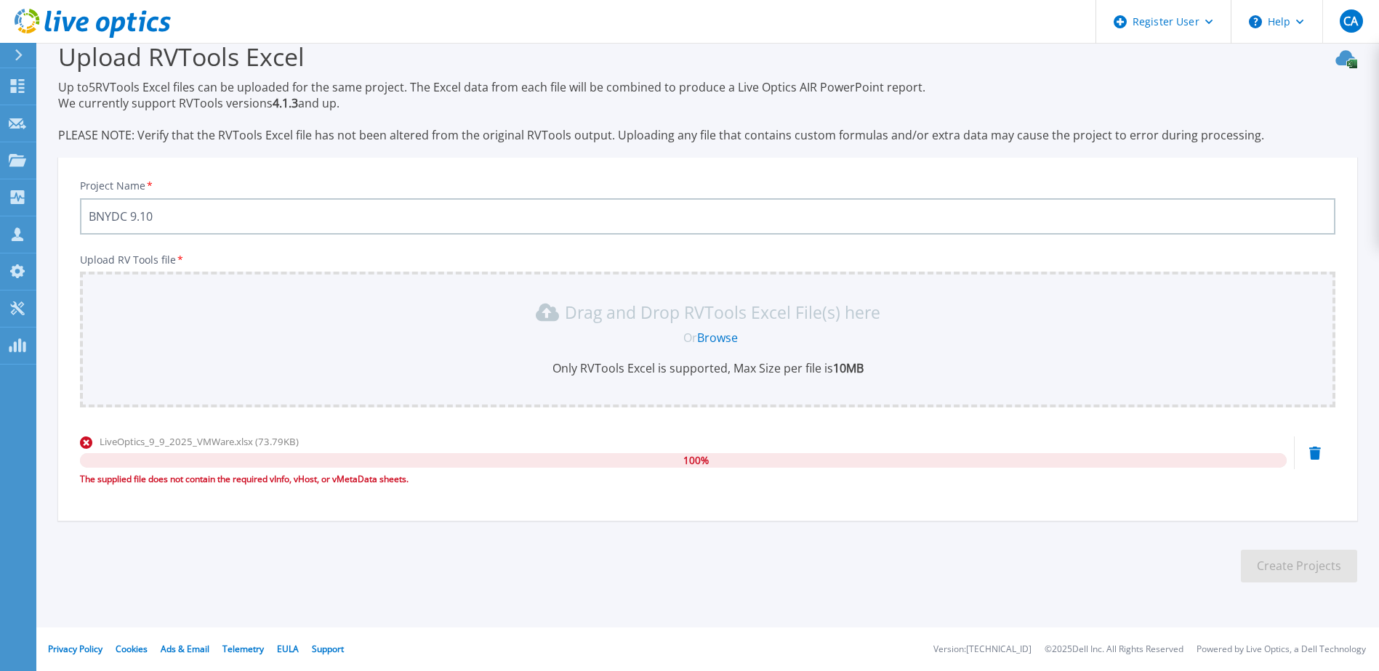
click at [1310, 459] on icon at bounding box center [1315, 453] width 12 height 13
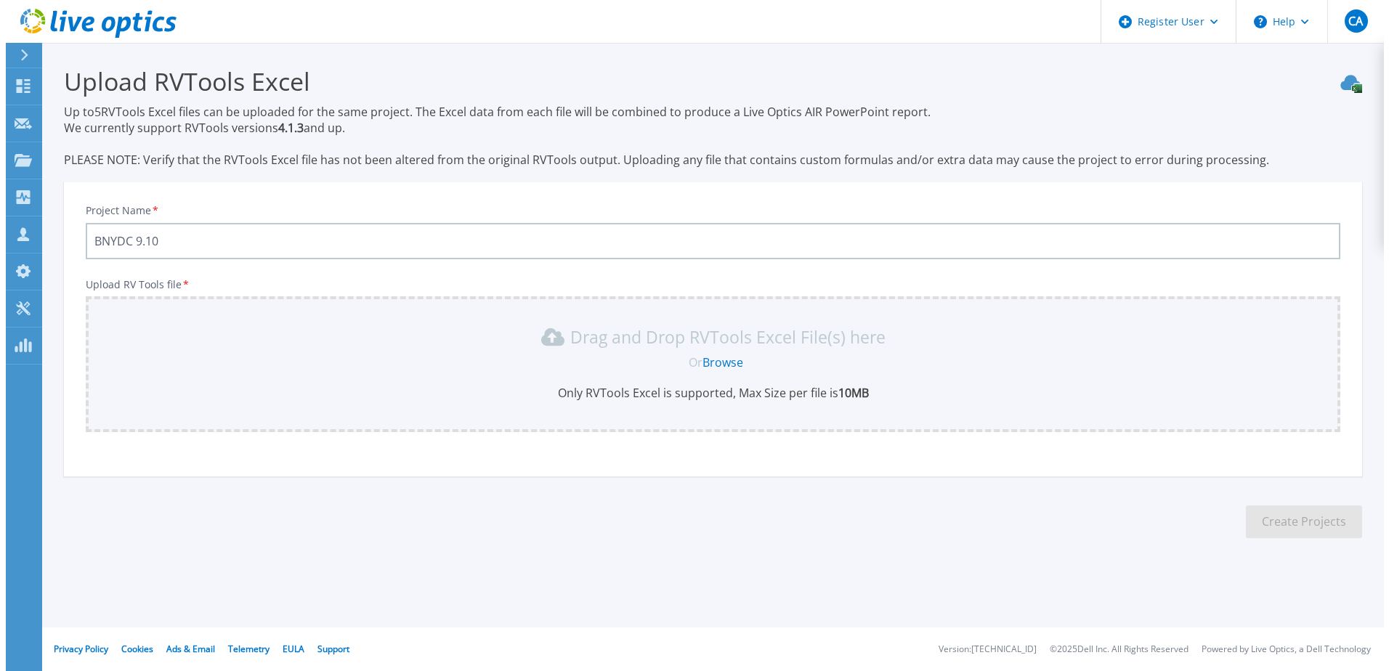
scroll to position [0, 0]
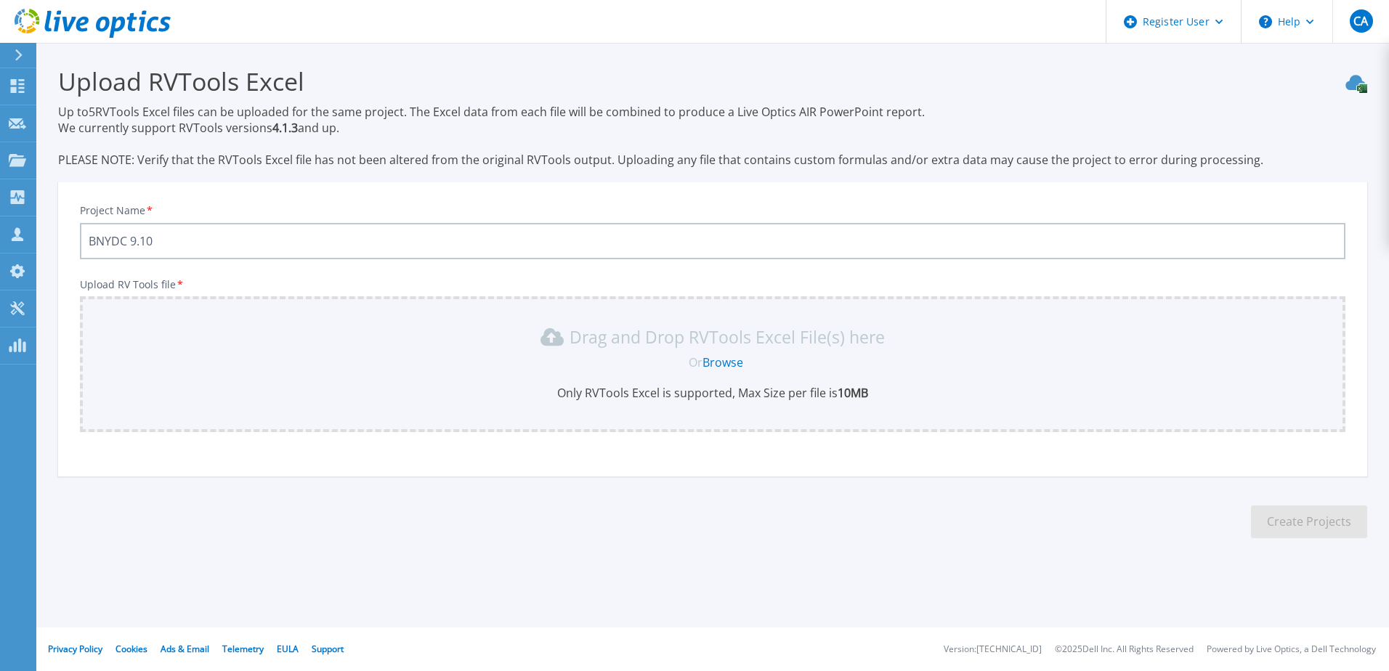
click at [51, 36] on icon at bounding box center [93, 24] width 156 height 30
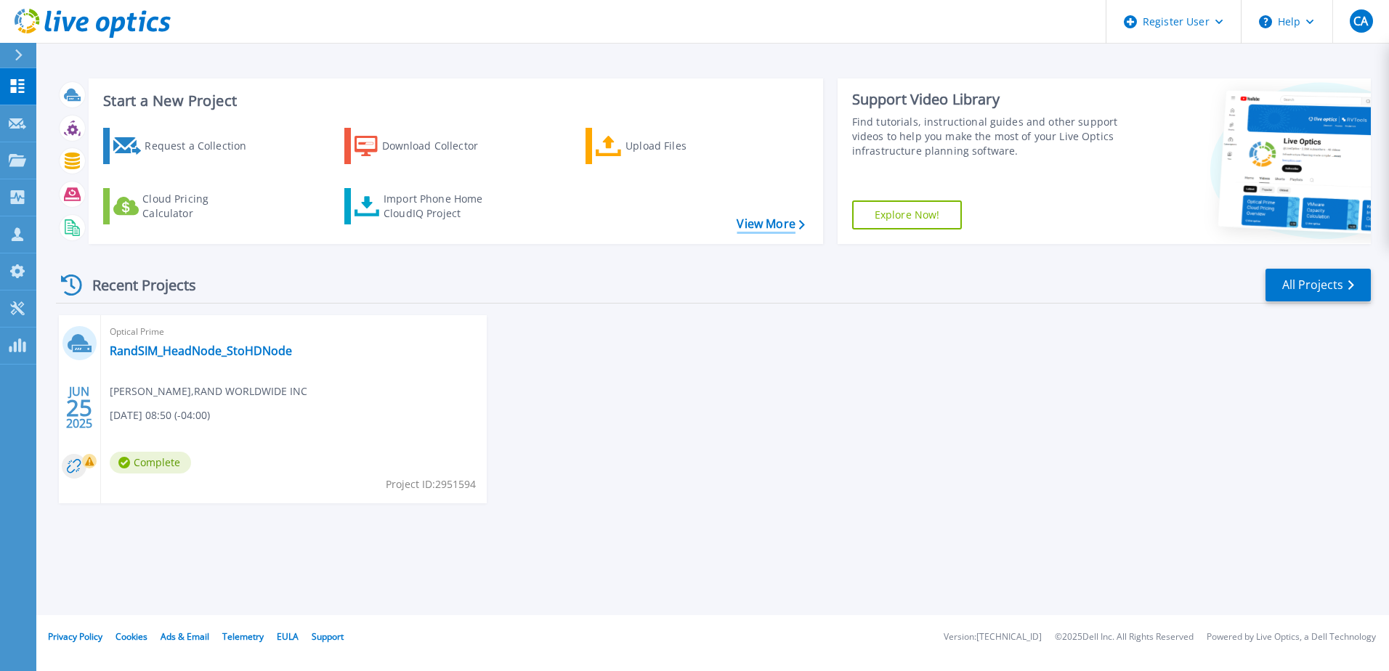
click at [778, 223] on link "View More" at bounding box center [771, 224] width 68 height 14
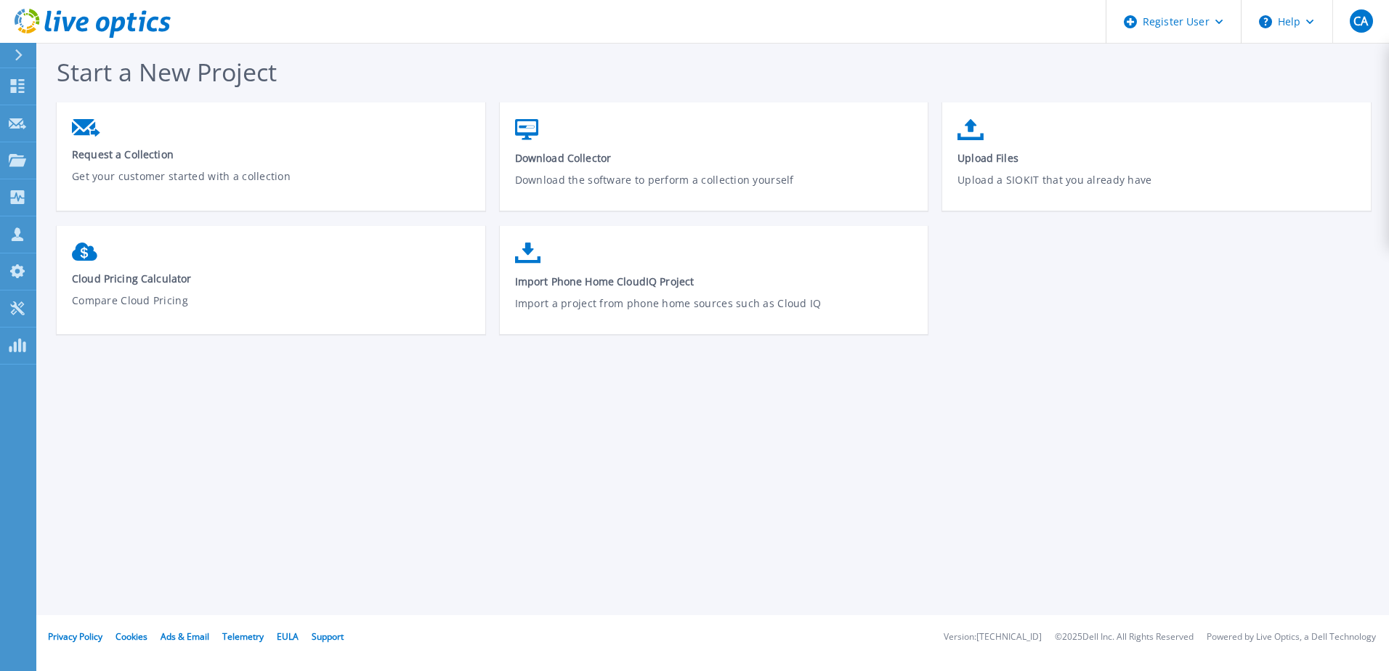
click at [17, 66] on div at bounding box center [24, 55] width 23 height 25
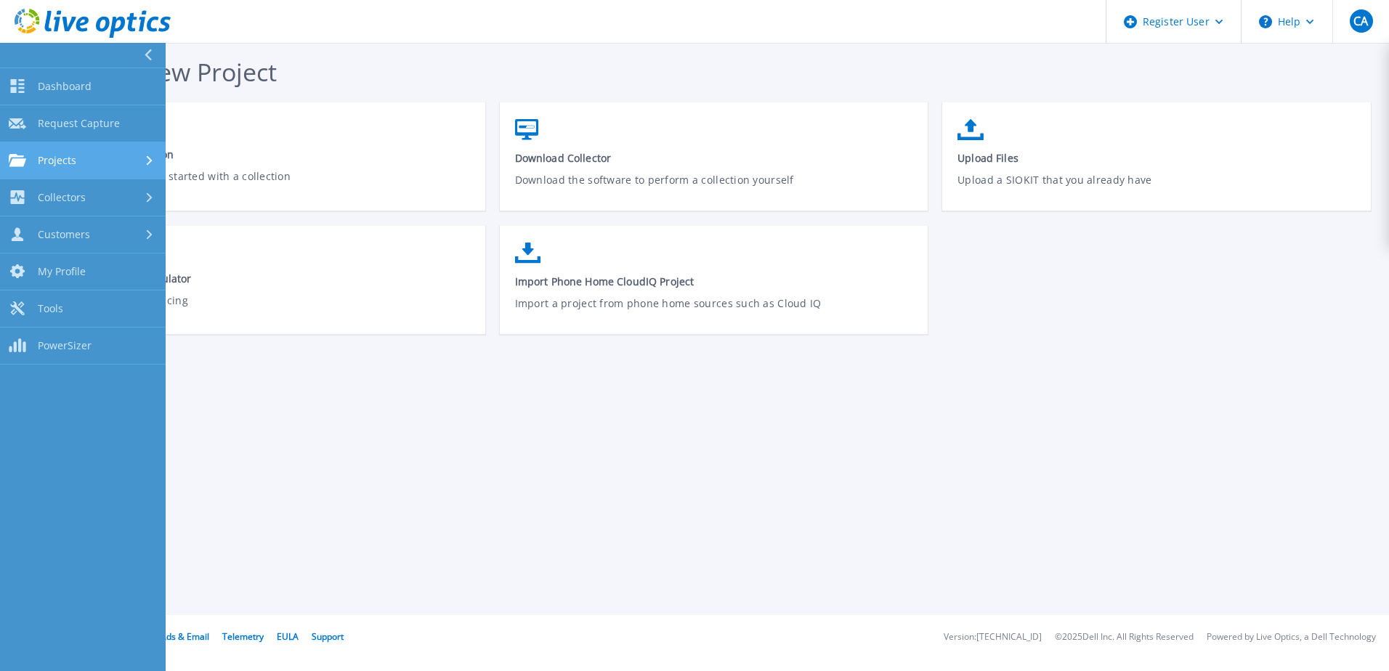
click at [121, 164] on div "Projects" at bounding box center [83, 160] width 148 height 13
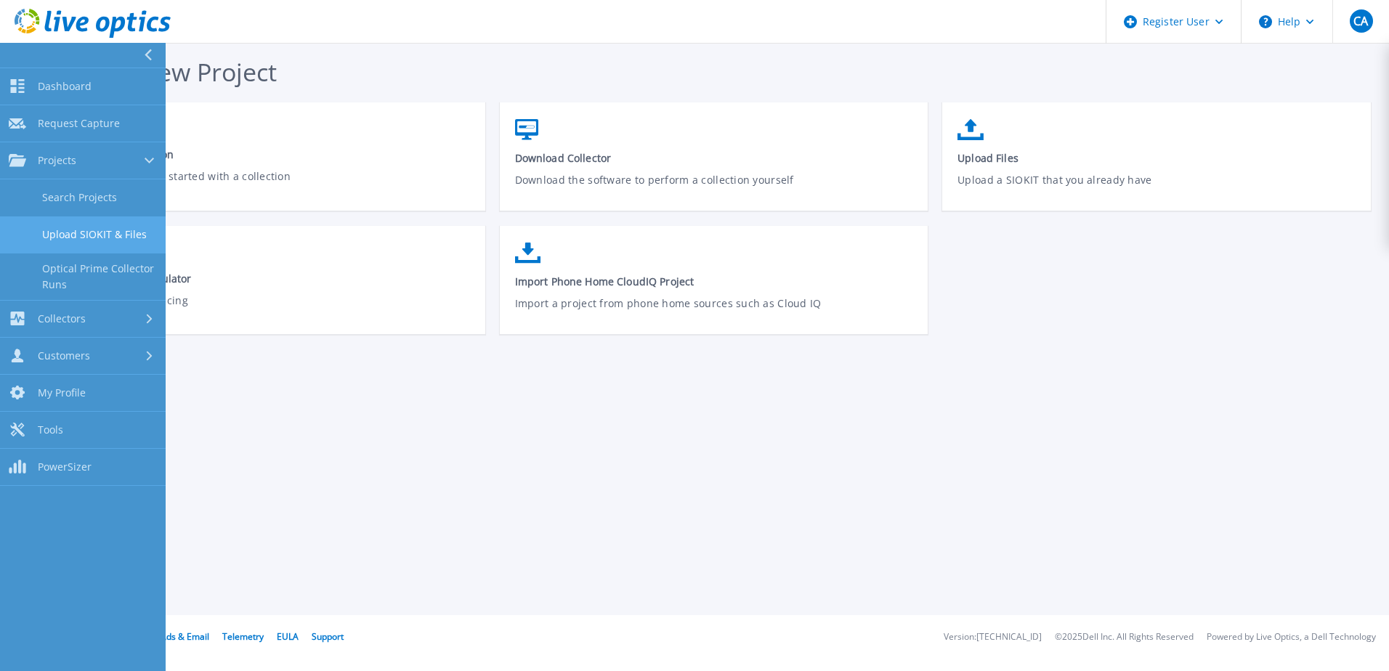
click at [118, 241] on link "Upload SIOKIT & Files" at bounding box center [83, 235] width 166 height 37
